Goal: Task Accomplishment & Management: Use online tool/utility

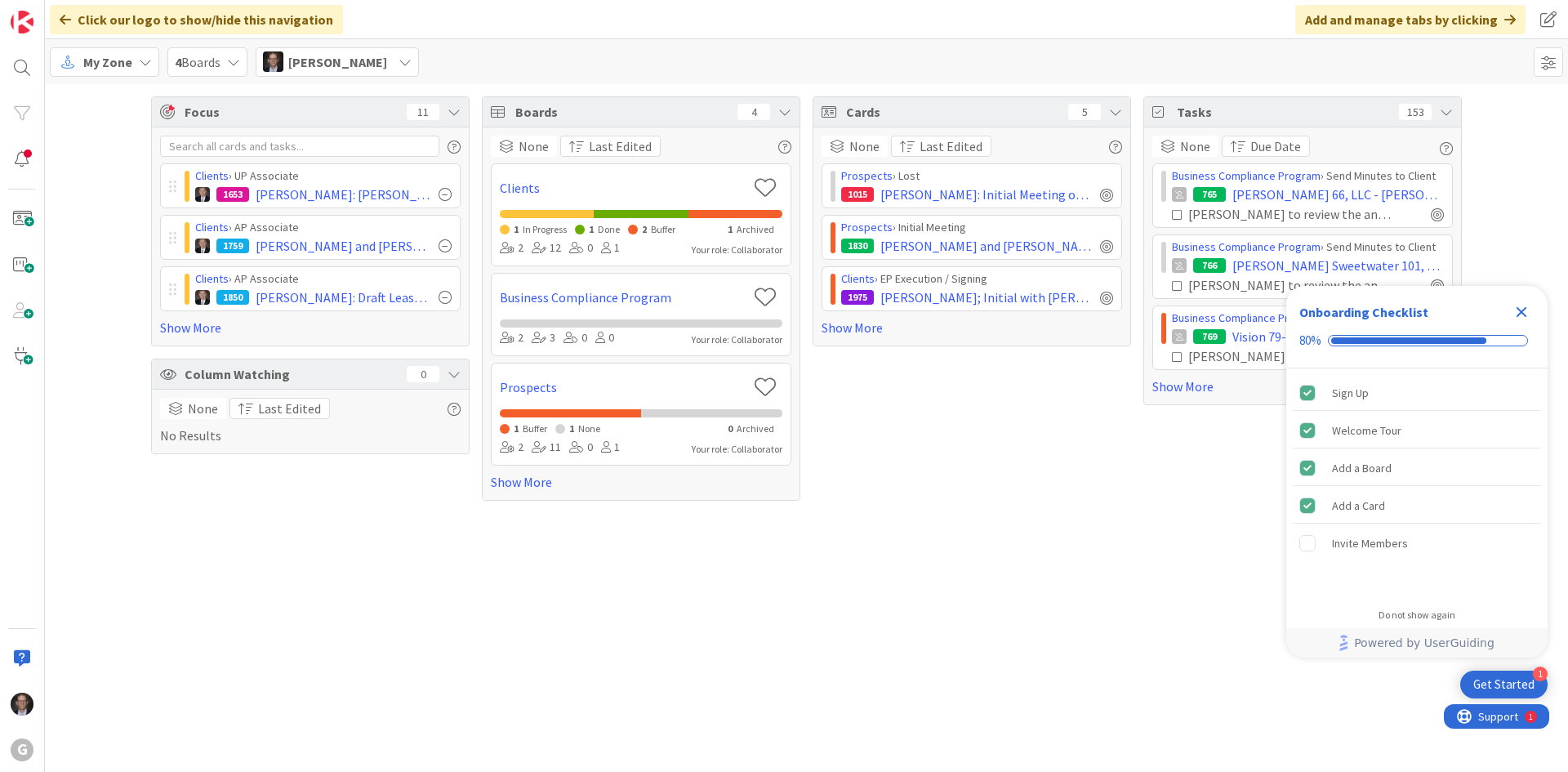
click at [117, 62] on span "My Zone" at bounding box center [108, 61] width 49 height 20
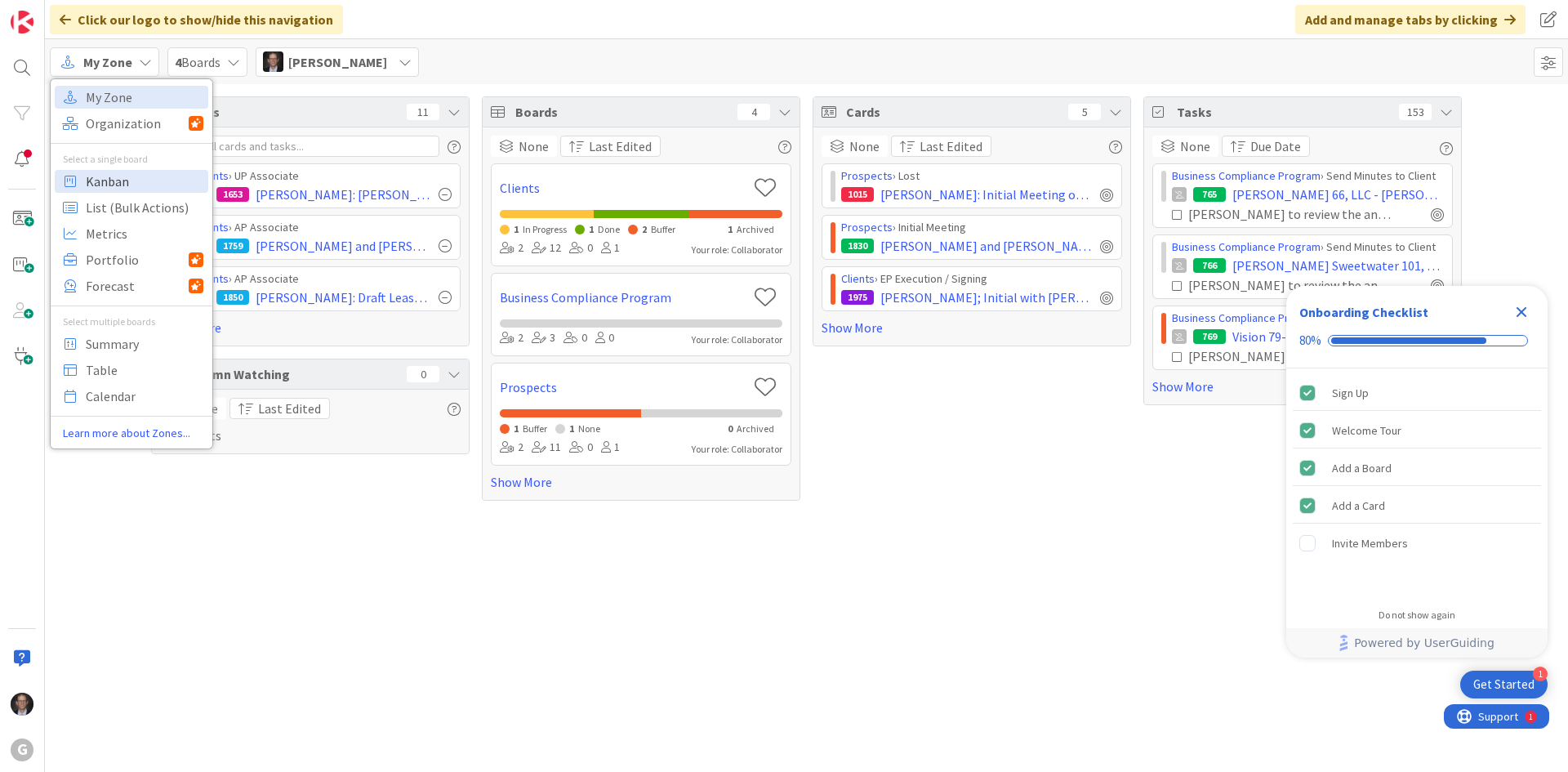
click at [116, 180] on span "Kanban" at bounding box center [144, 181] width 118 height 24
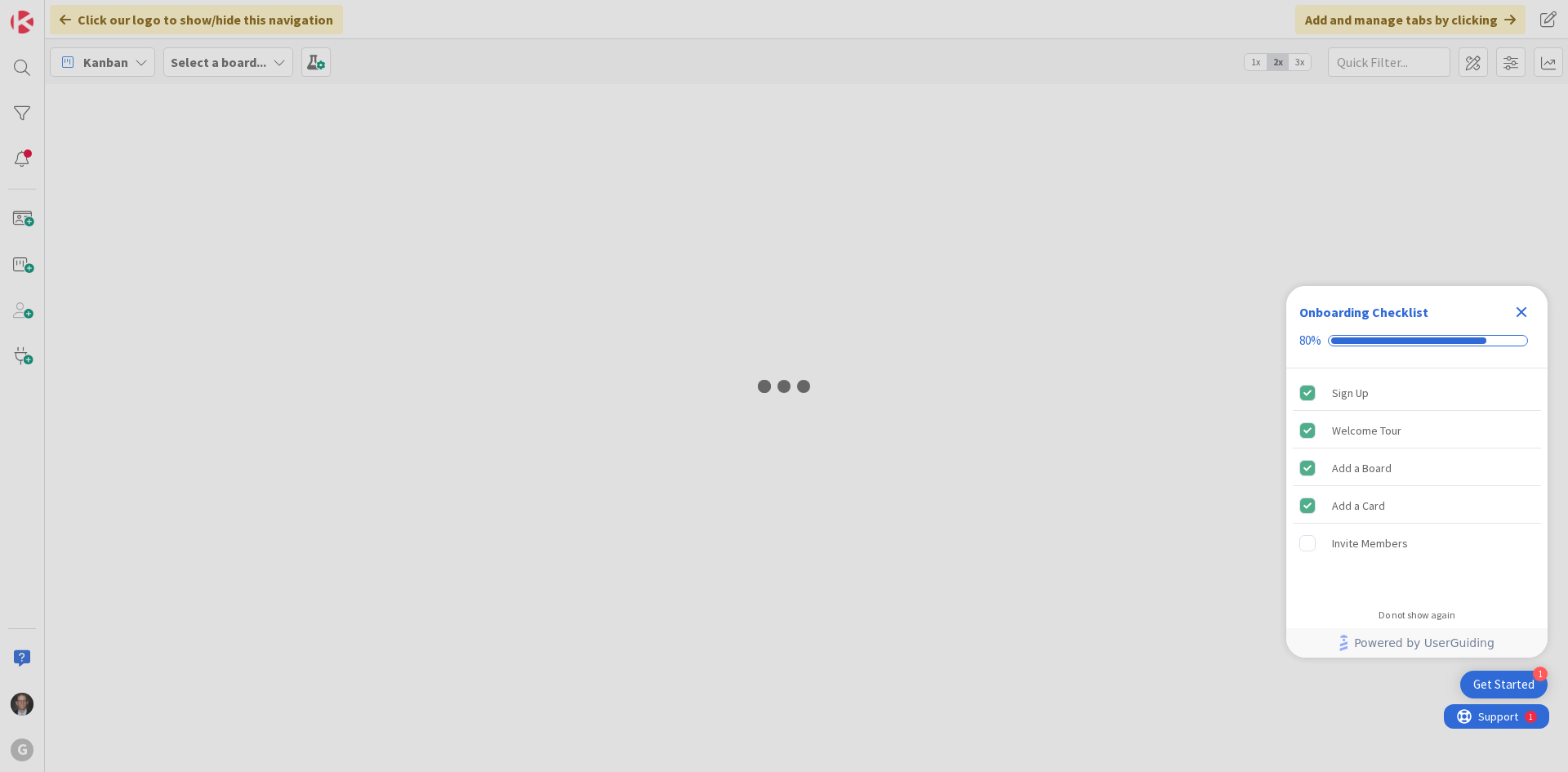
type input "Brown"
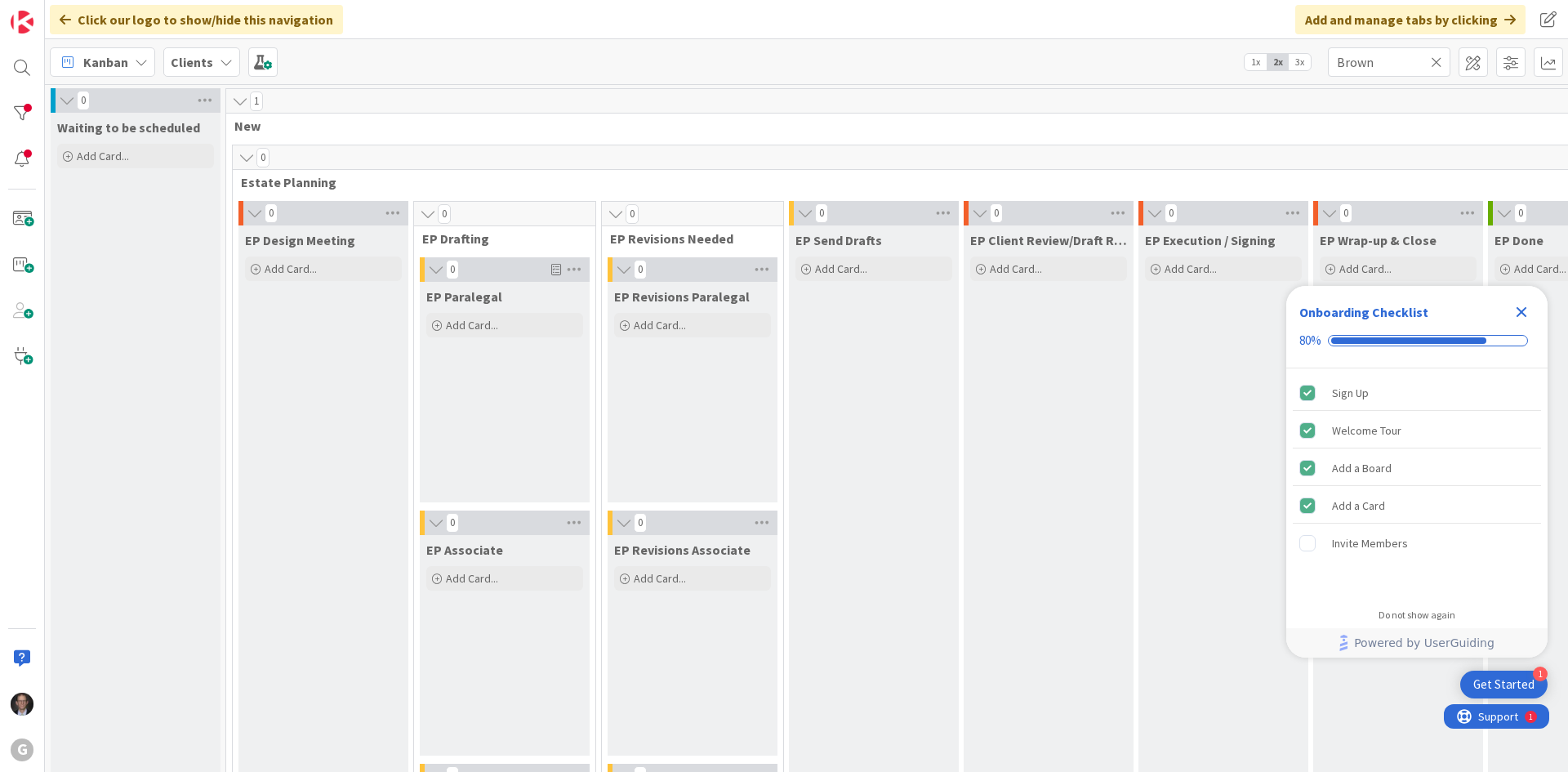
click at [1518, 313] on icon "Close Checklist" at bounding box center [1521, 311] width 20 height 20
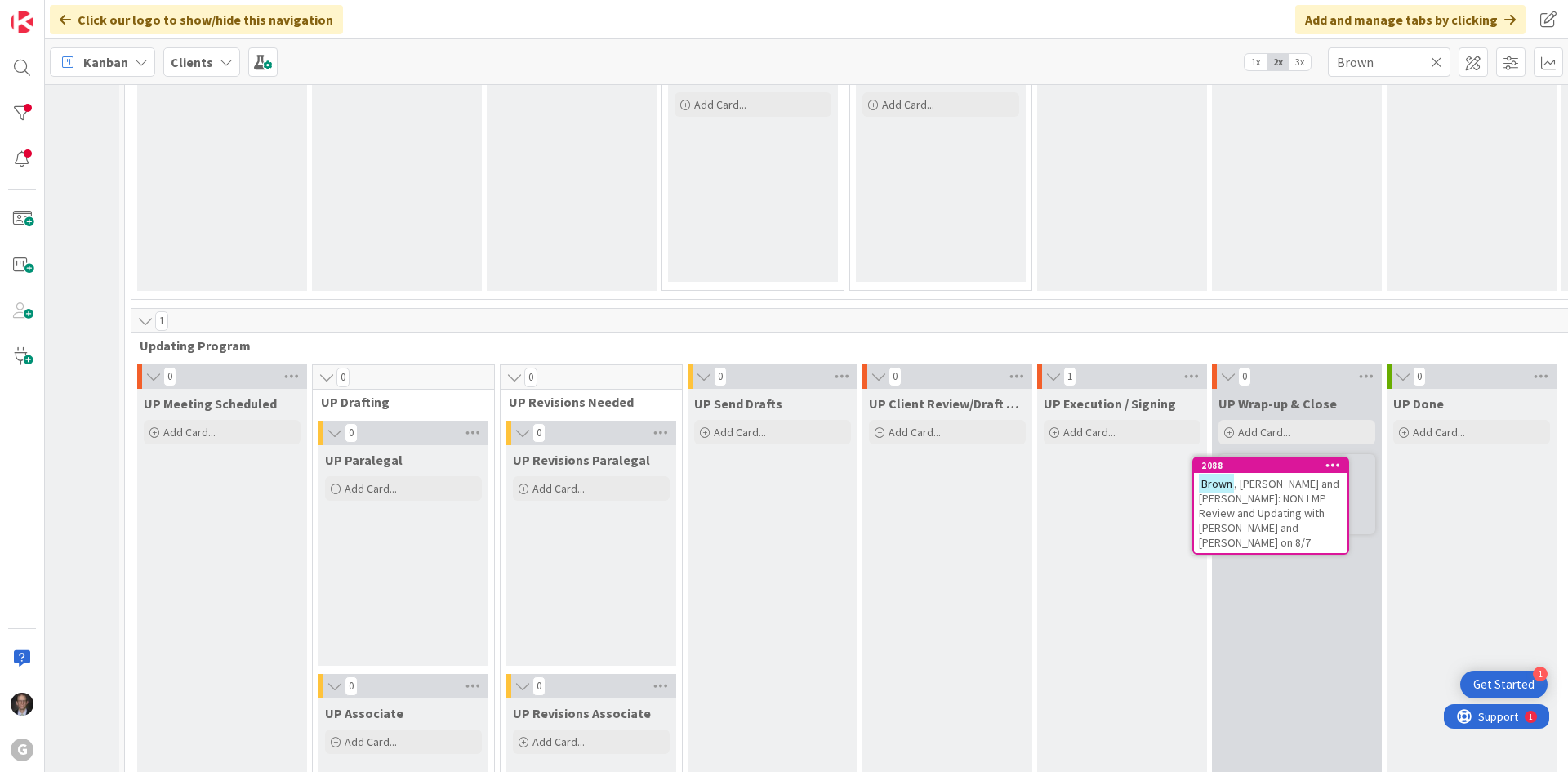
scroll to position [2124, 111]
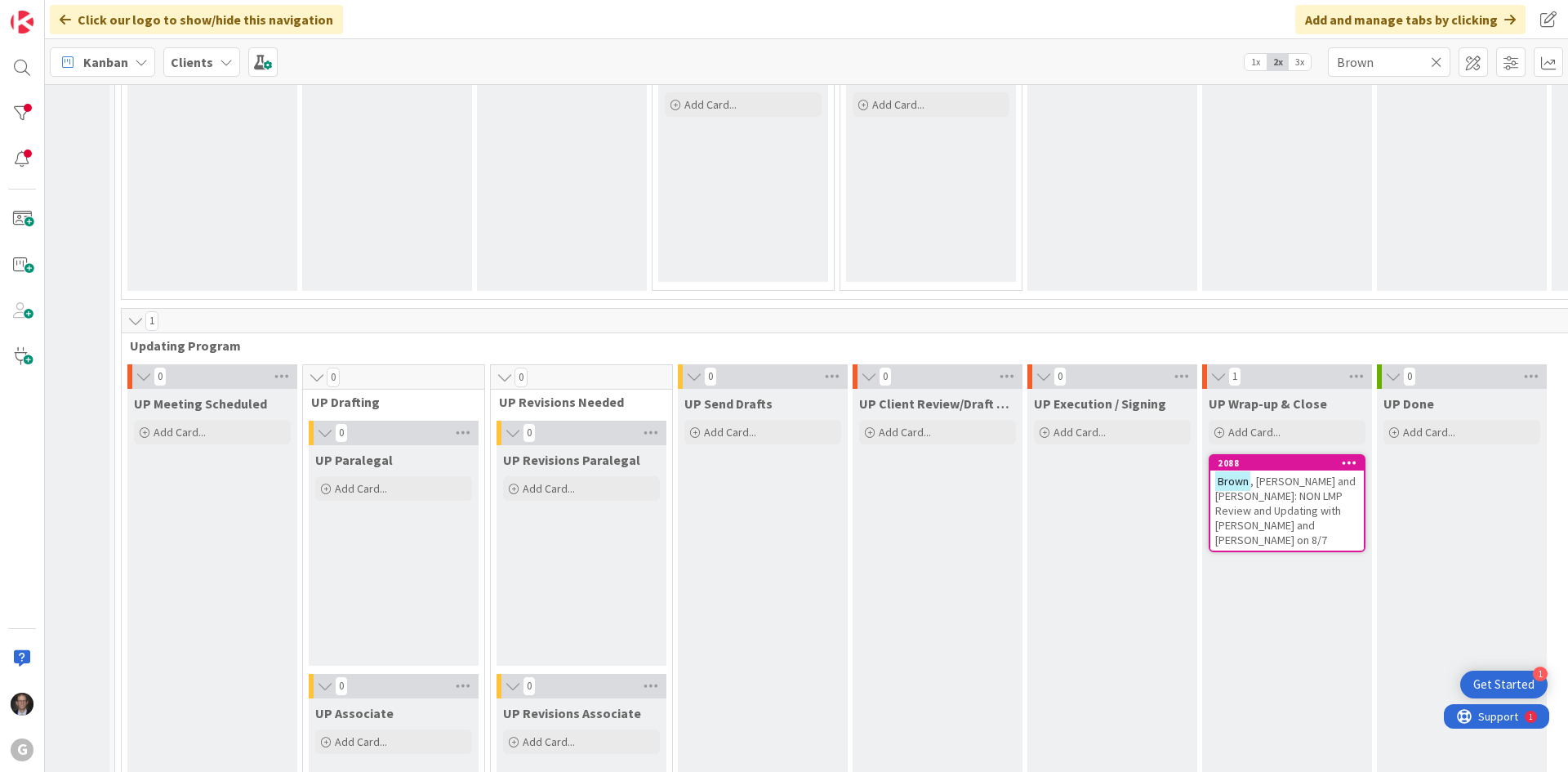
click at [1270, 491] on span ", [PERSON_NAME] and [PERSON_NAME]: NON LMP Review and Updating with [PERSON_NAM…" at bounding box center [1285, 510] width 140 height 73
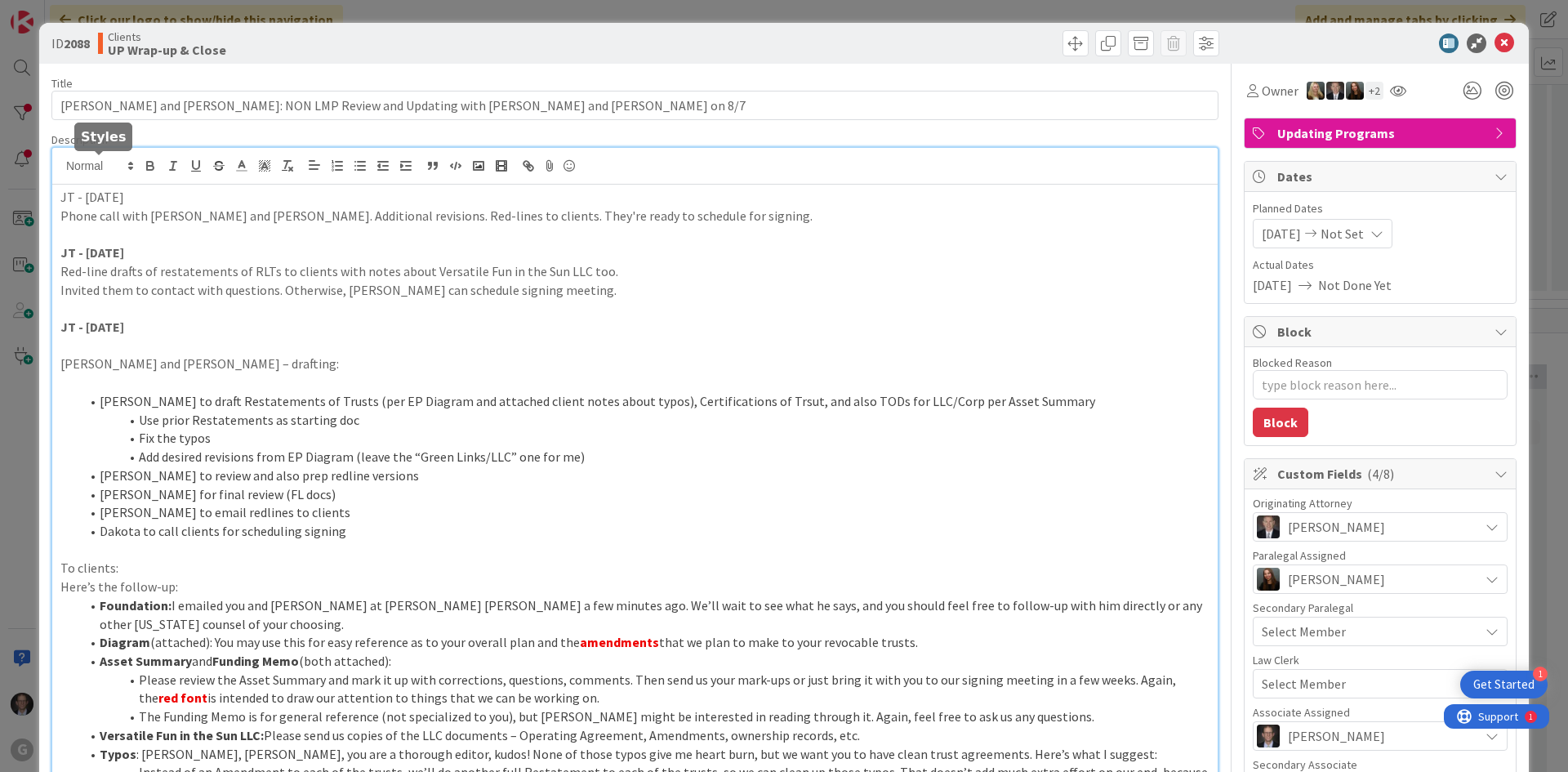
click at [62, 164] on div "[PERSON_NAME] just joined JT - [DATE] Phone call with [PERSON_NAME] and [PERSON…" at bounding box center [634, 741] width 1166 height 1188
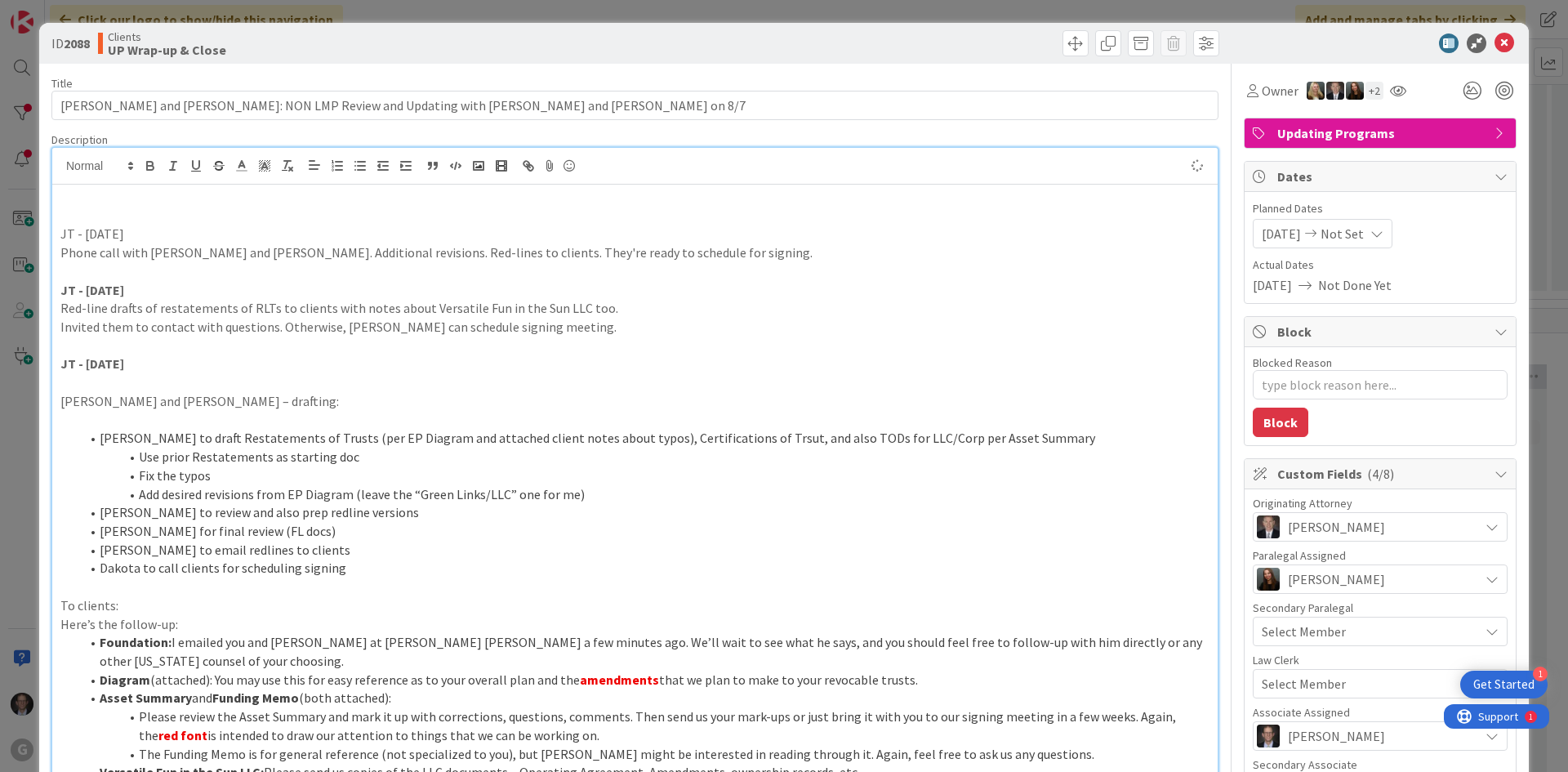
type textarea "x"
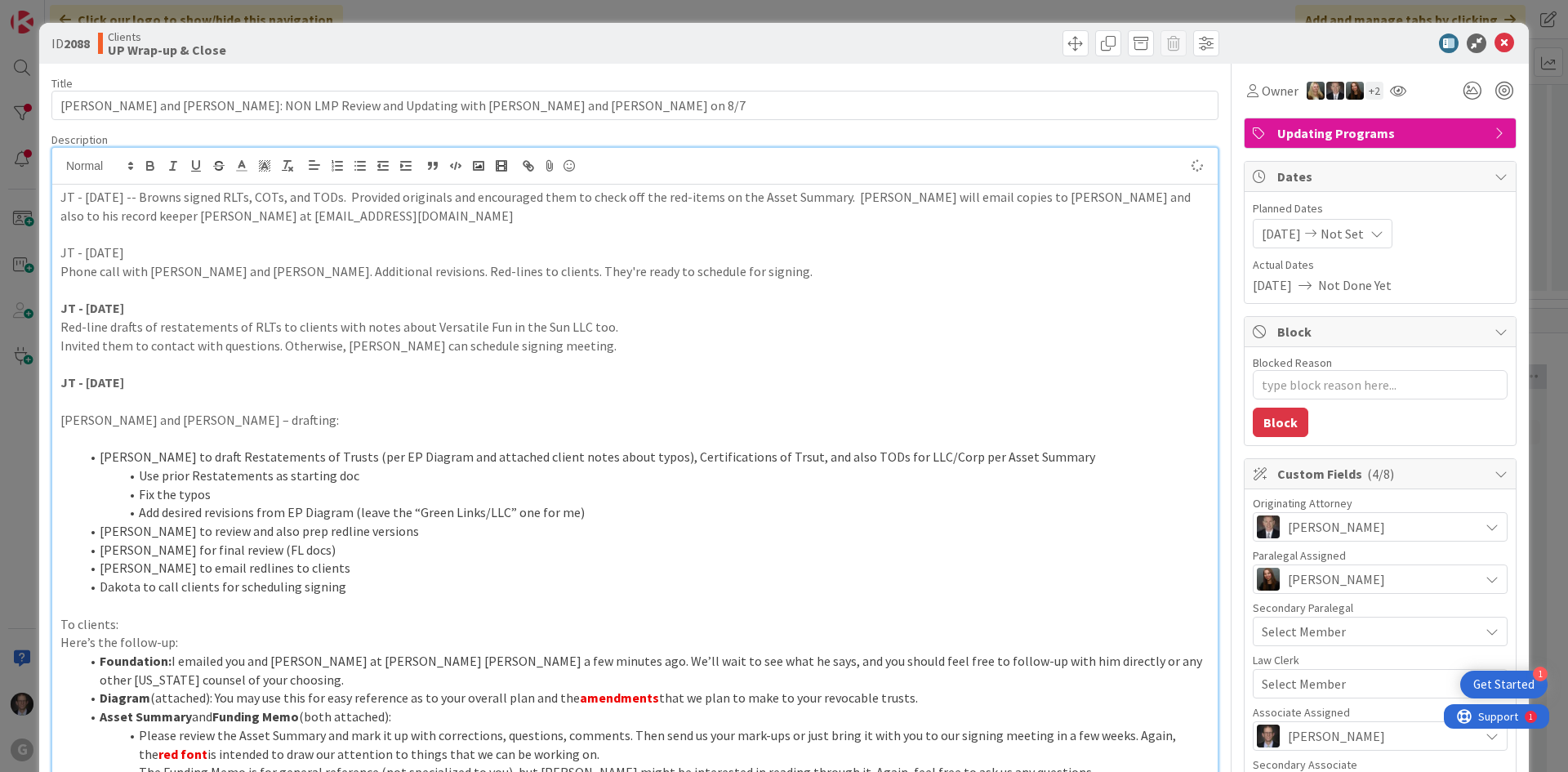
type textarea "x"
click at [1497, 38] on icon at bounding box center [1504, 43] width 20 height 20
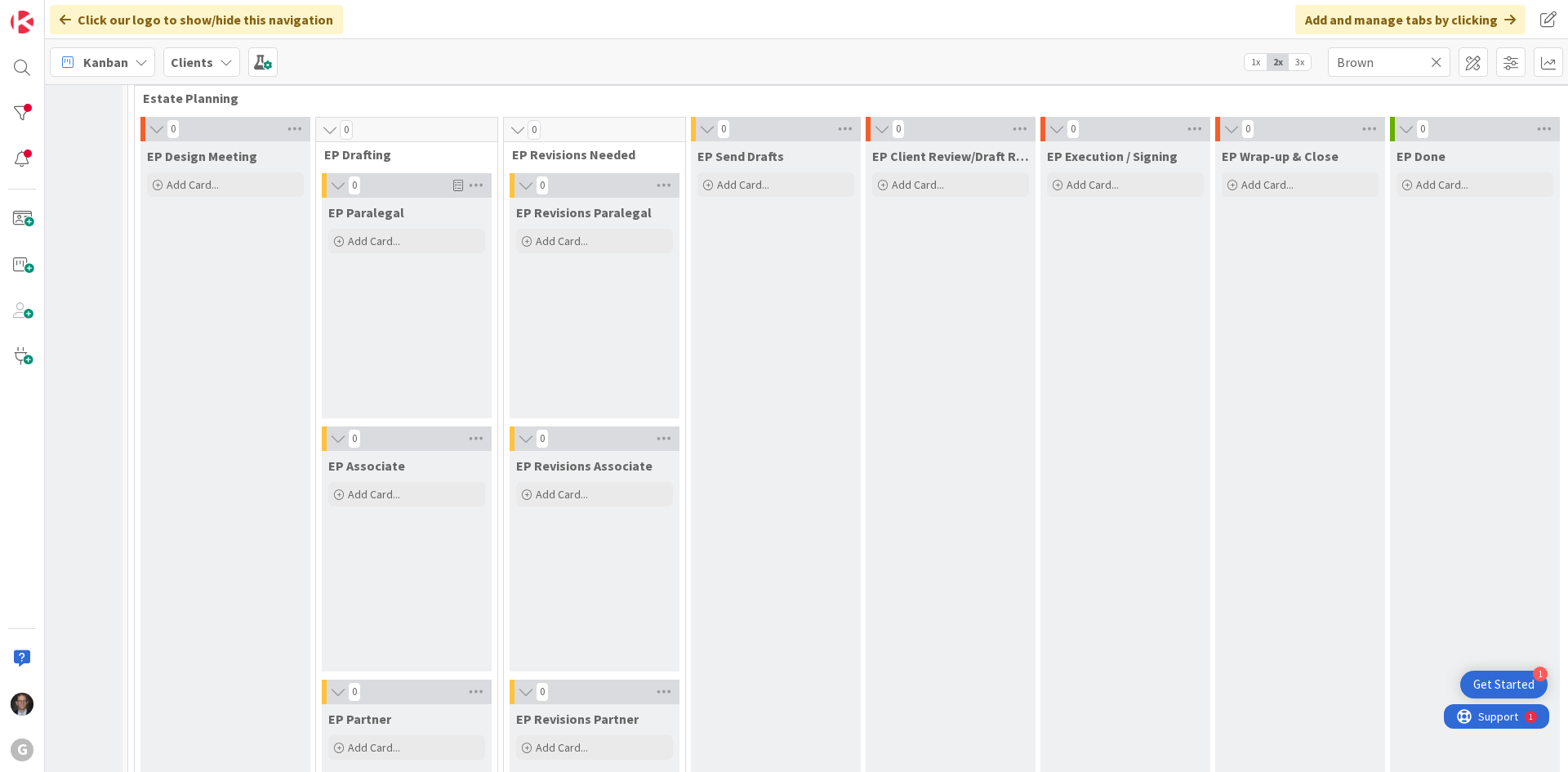
scroll to position [0, 98]
